Goal: Information Seeking & Learning: Learn about a topic

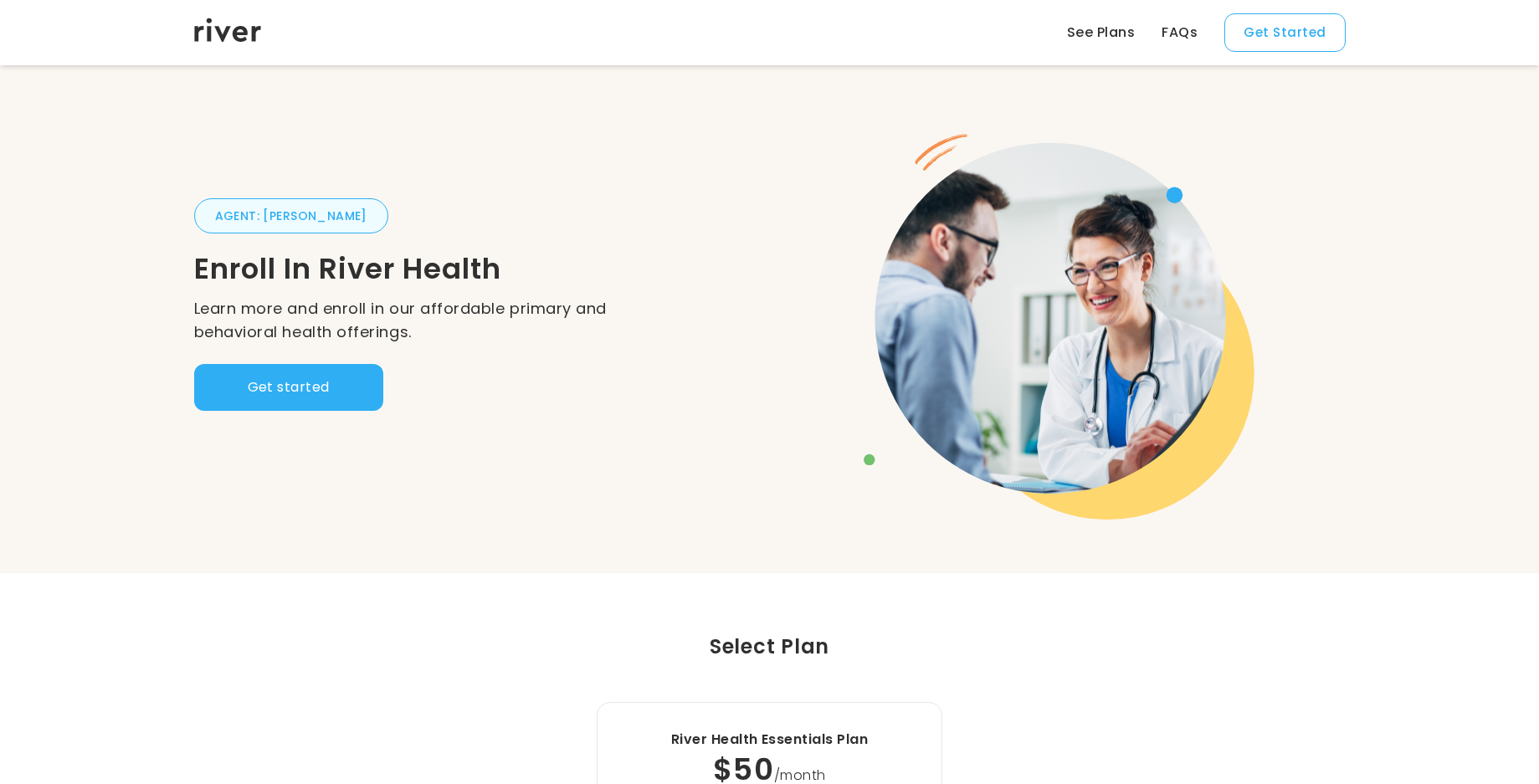
click at [1114, 30] on link "See Plans" at bounding box center [1100, 33] width 68 height 20
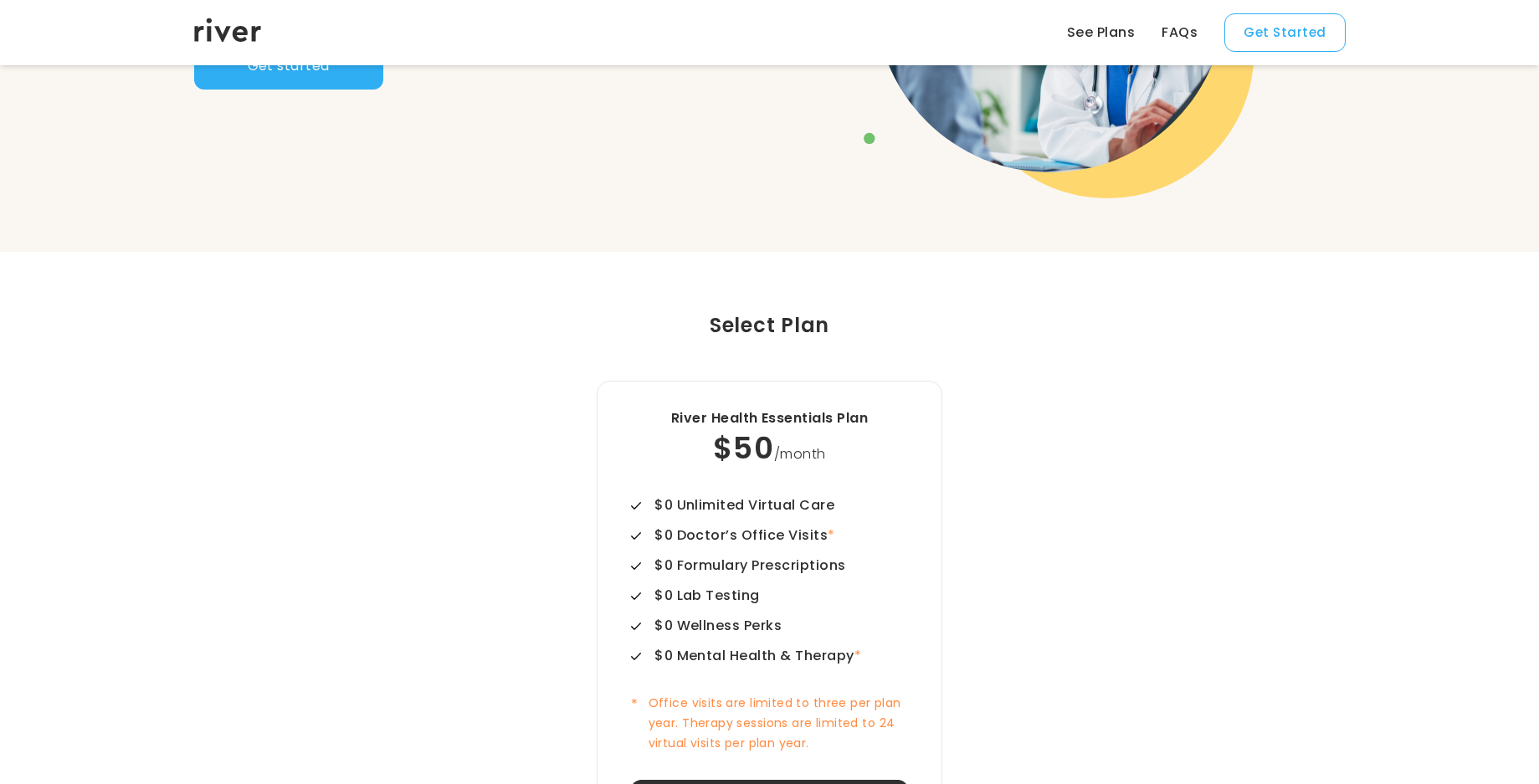
scroll to position [573, 0]
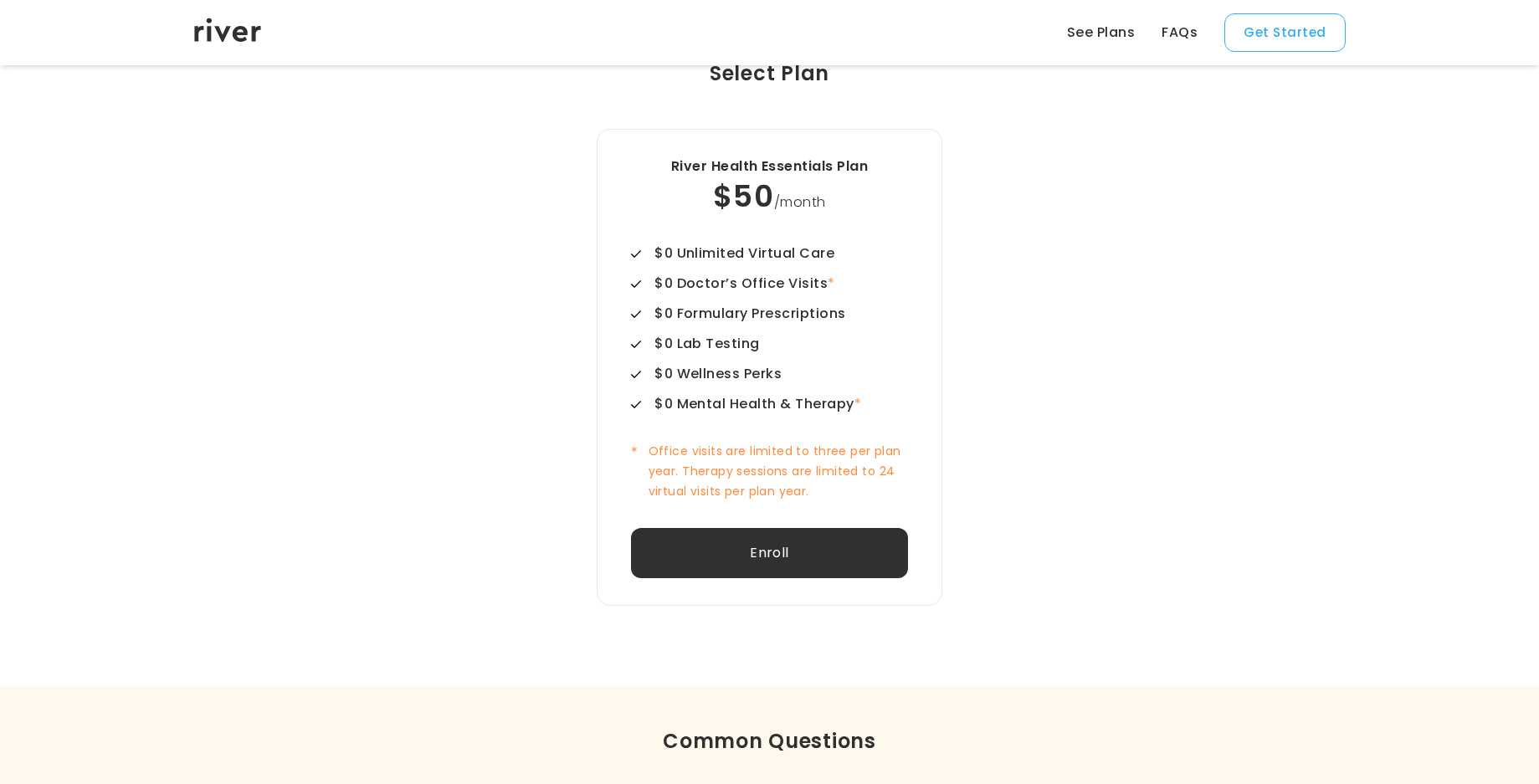
click at [1194, 33] on link "FAQs" at bounding box center [1179, 33] width 36 height 20
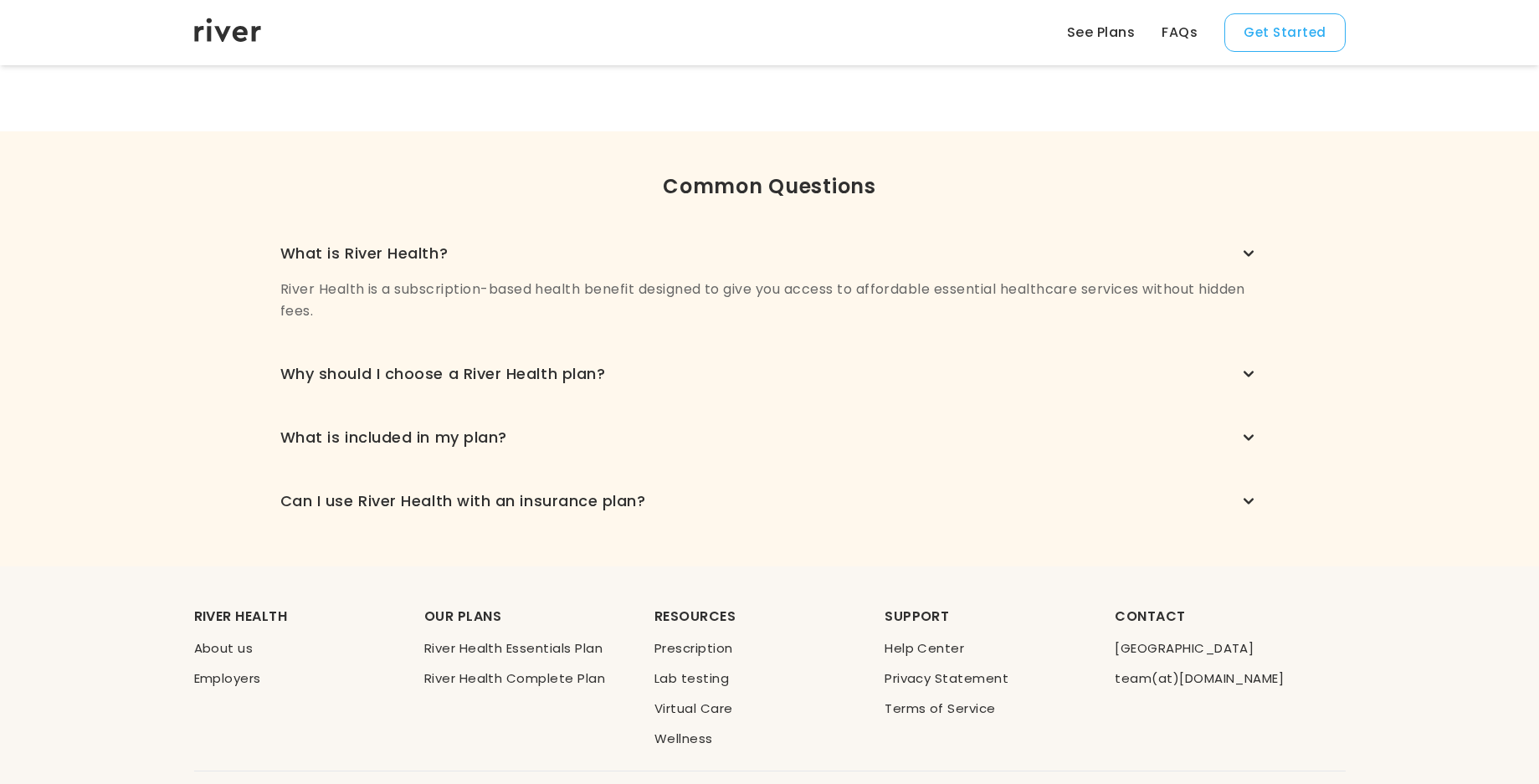
scroll to position [1195, 0]
